Goal: Task Accomplishment & Management: Manage account settings

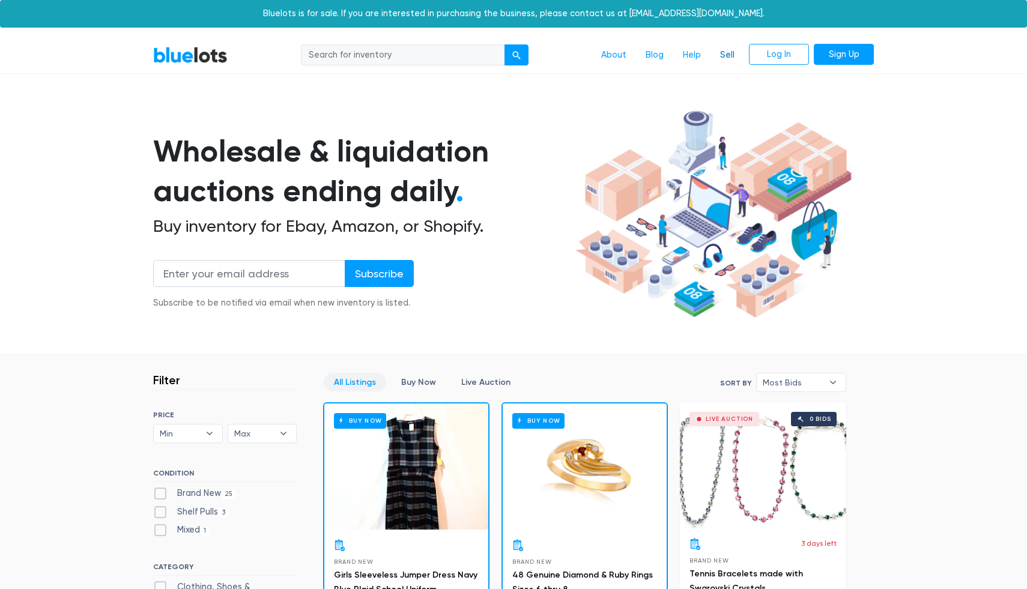
click at [721, 55] on link "Sell" at bounding box center [727, 55] width 34 height 23
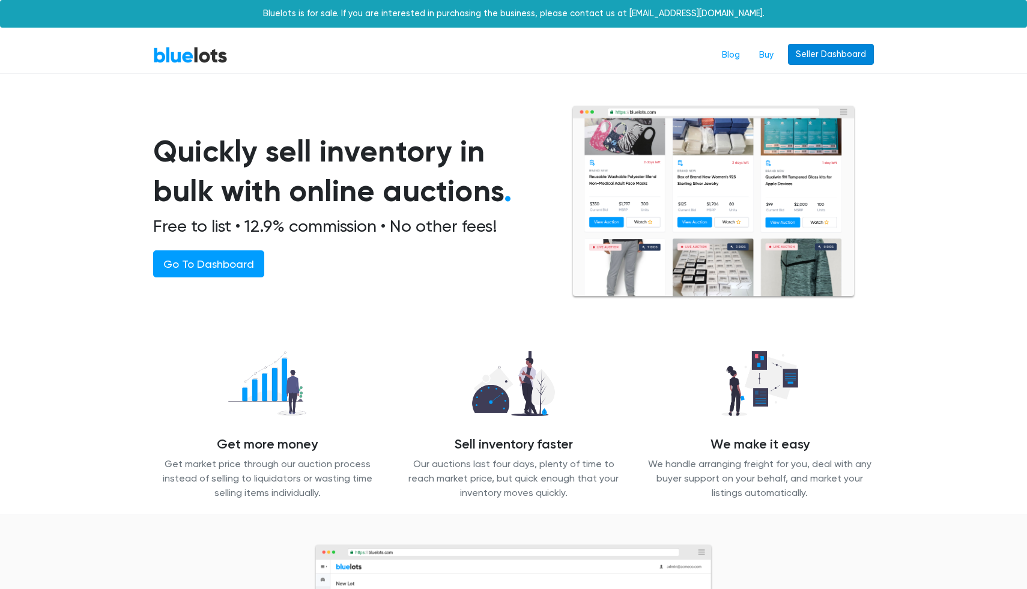
click at [816, 58] on link "Seller Dashboard" at bounding box center [831, 55] width 86 height 22
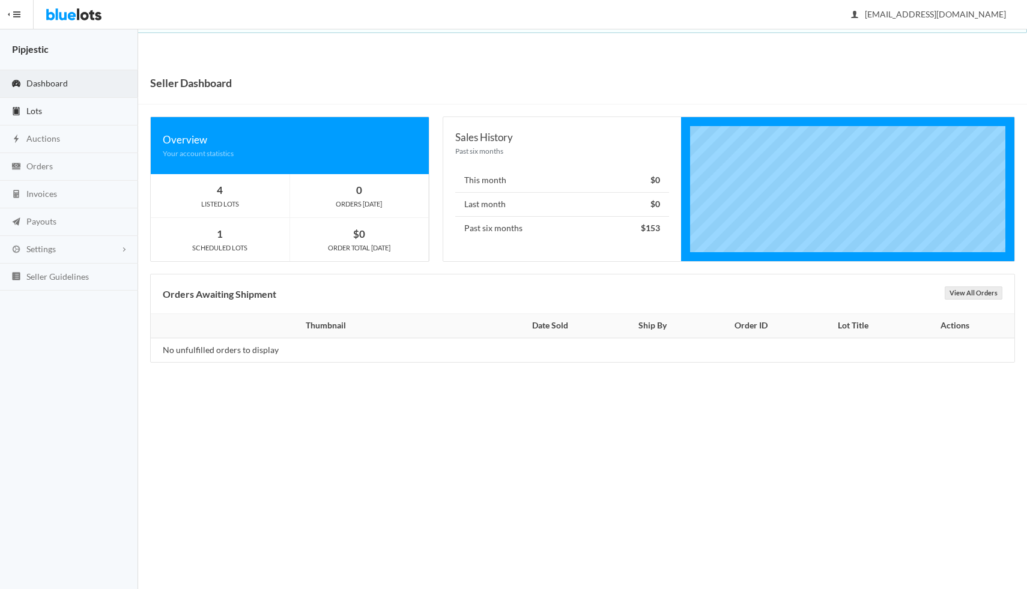
click at [40, 117] on link "Lots" at bounding box center [69, 112] width 138 height 28
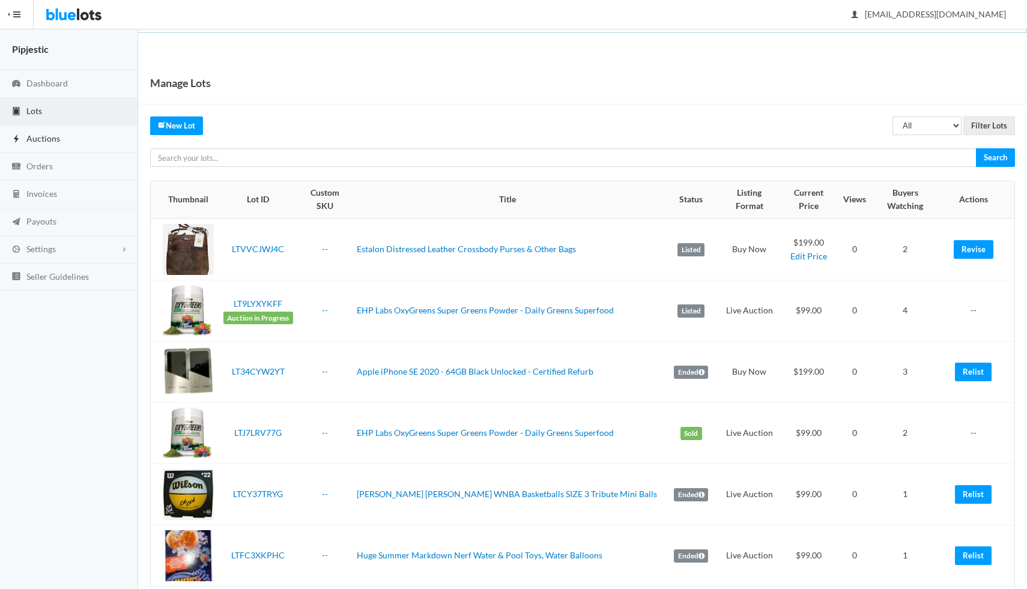
click at [55, 137] on span "Auctions" at bounding box center [43, 138] width 34 height 10
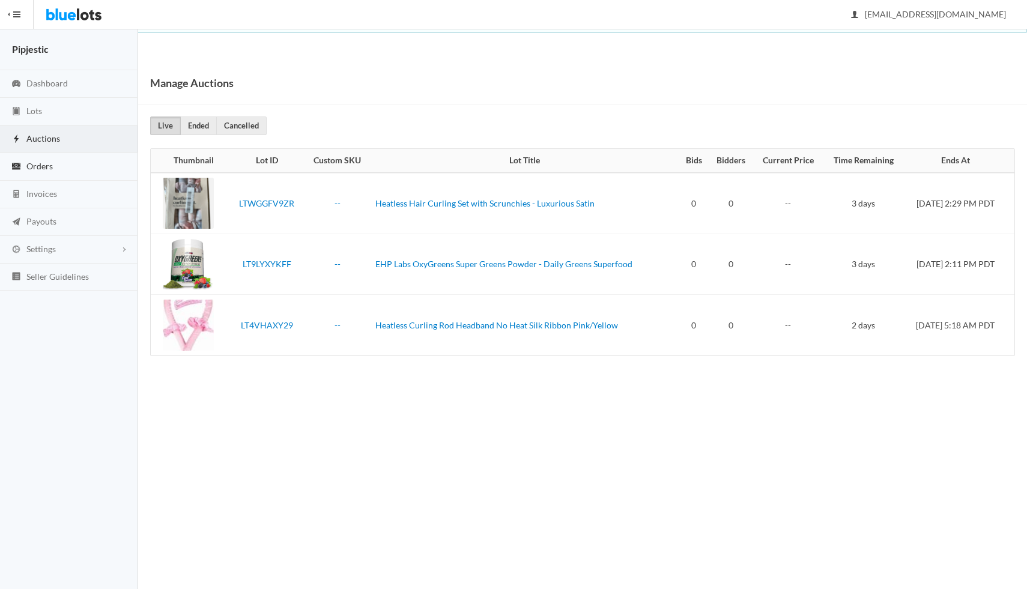
click at [58, 171] on link "Orders" at bounding box center [69, 167] width 138 height 28
